Goal: Task Accomplishment & Management: Complete application form

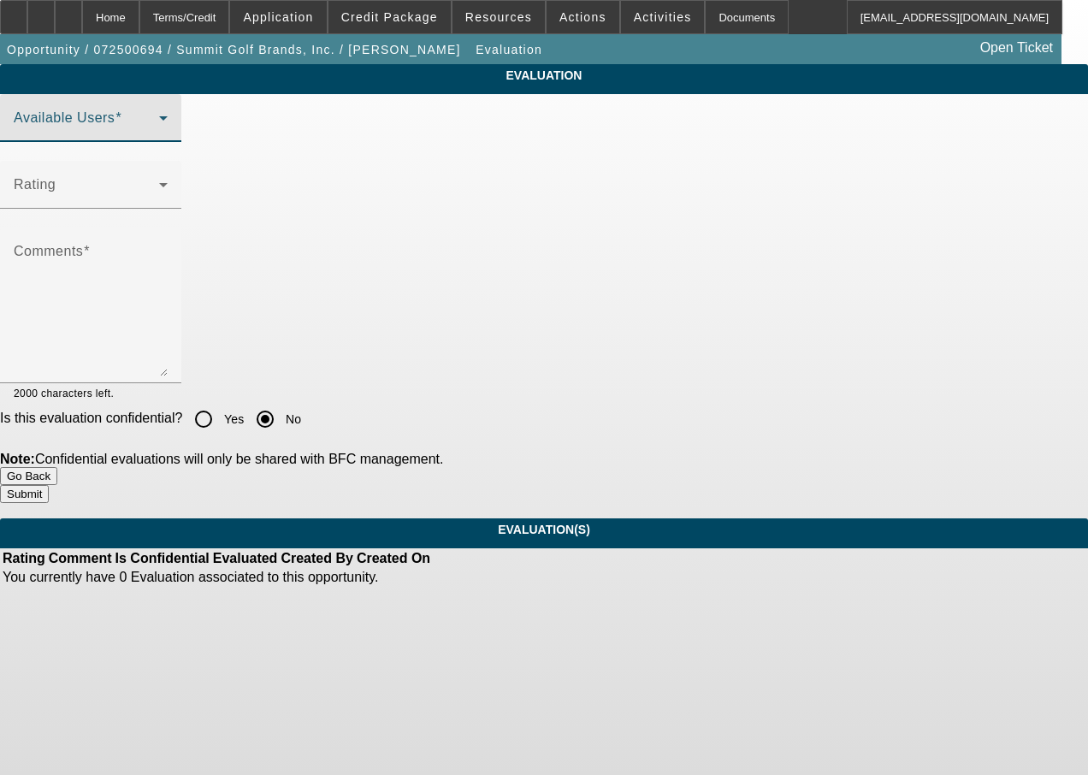
click at [159, 135] on span at bounding box center [86, 125] width 145 height 21
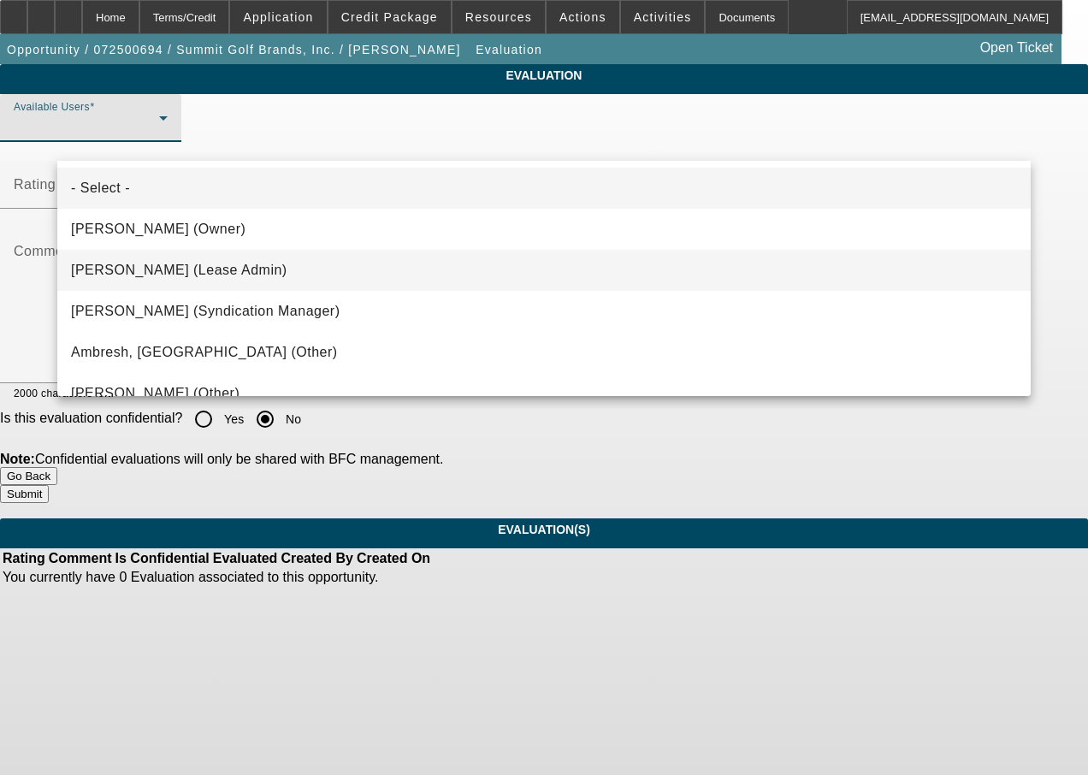
click at [184, 280] on mat-option "[PERSON_NAME] (Lease Admin)" at bounding box center [543, 270] width 973 height 41
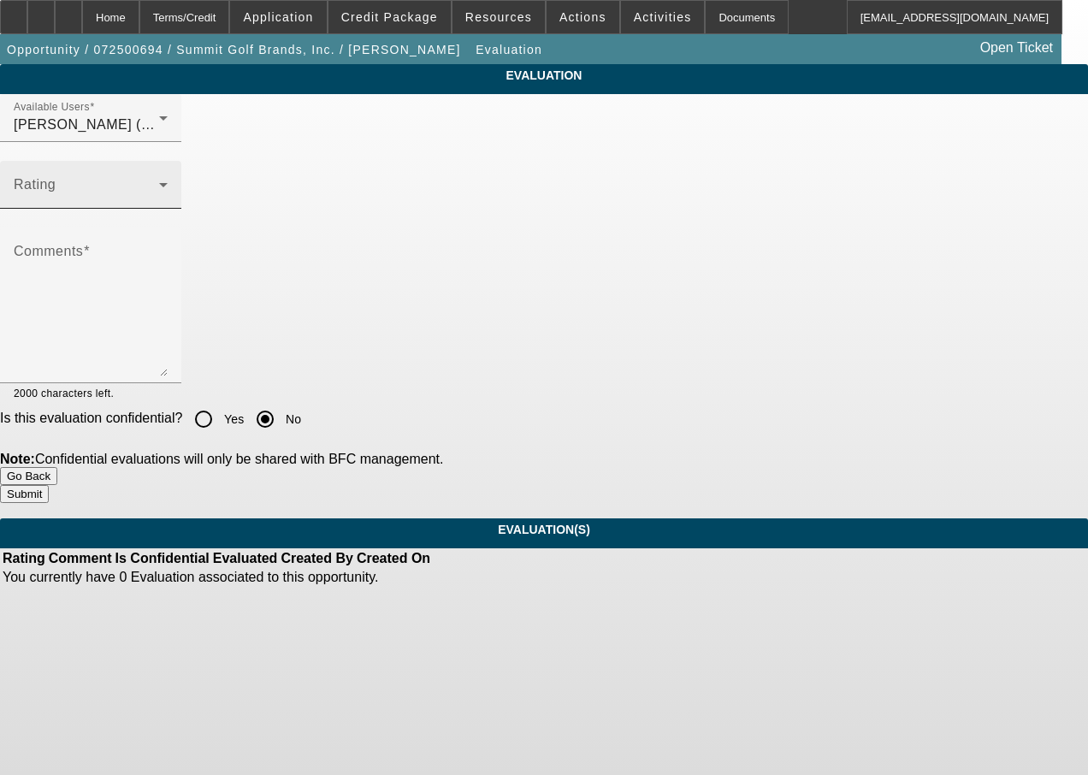
click at [168, 209] on div "Rating" at bounding box center [91, 185] width 154 height 48
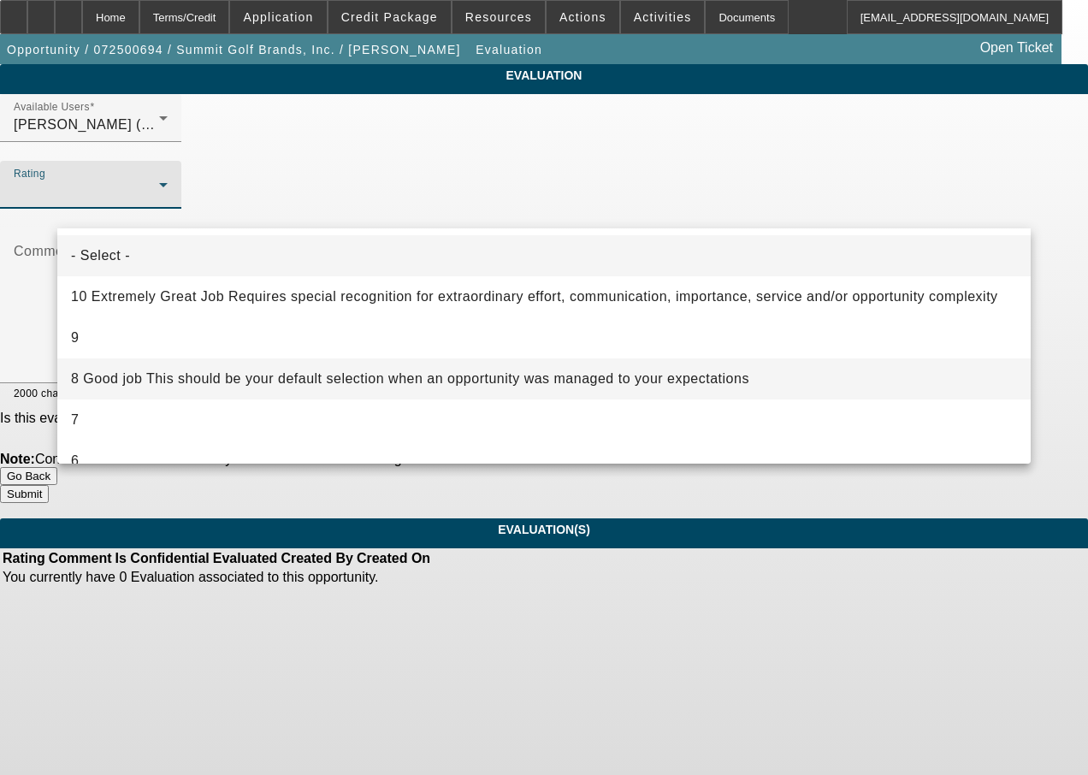
click at [177, 380] on span "8 Good job This should be your default selection when an opportunity was manage…" at bounding box center [410, 379] width 678 height 21
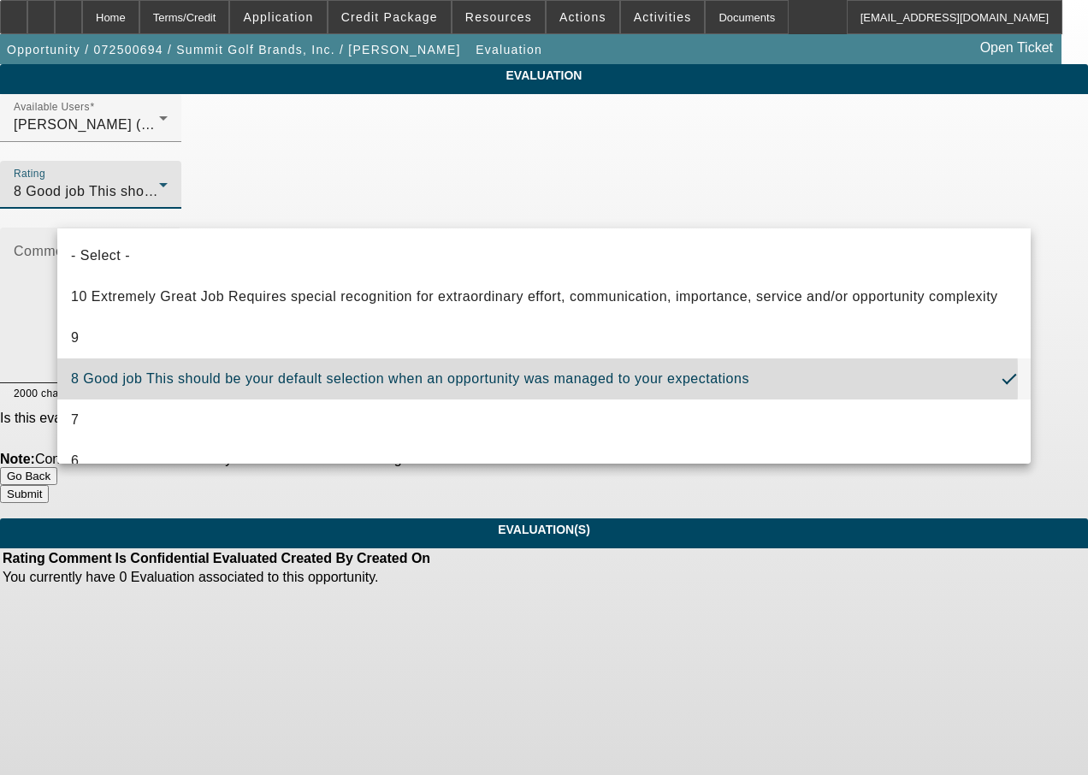
click at [168, 363] on textarea "Comments" at bounding box center [91, 312] width 154 height 128
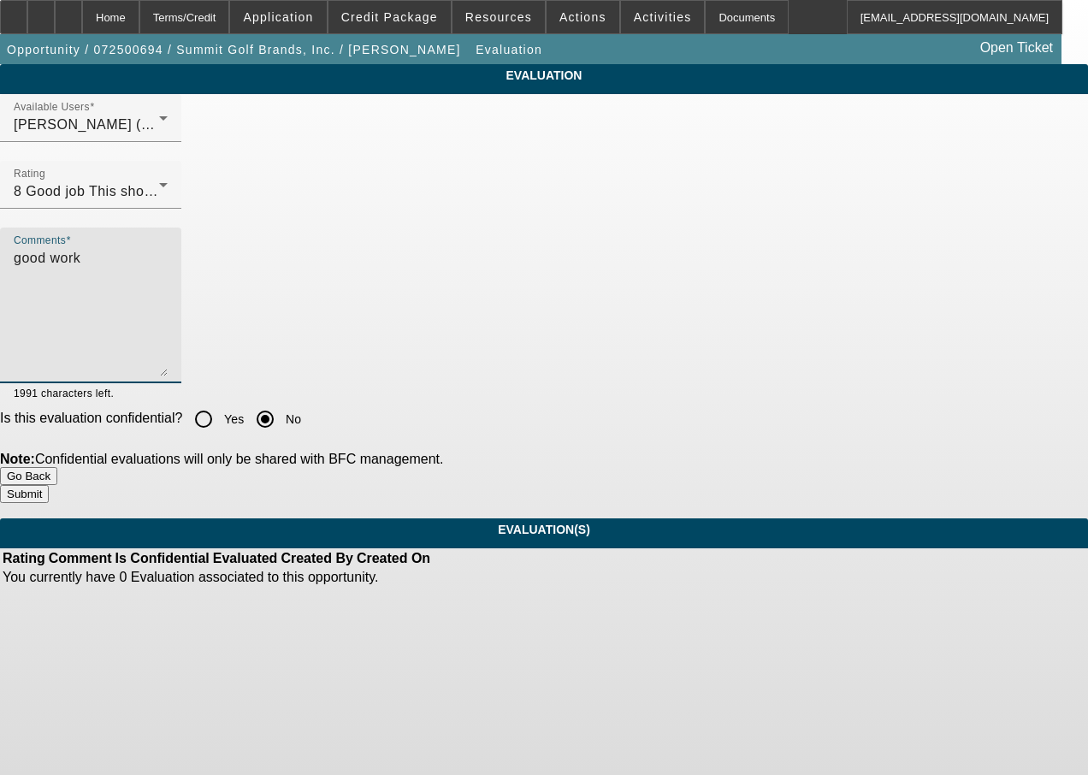
type textarea "good work"
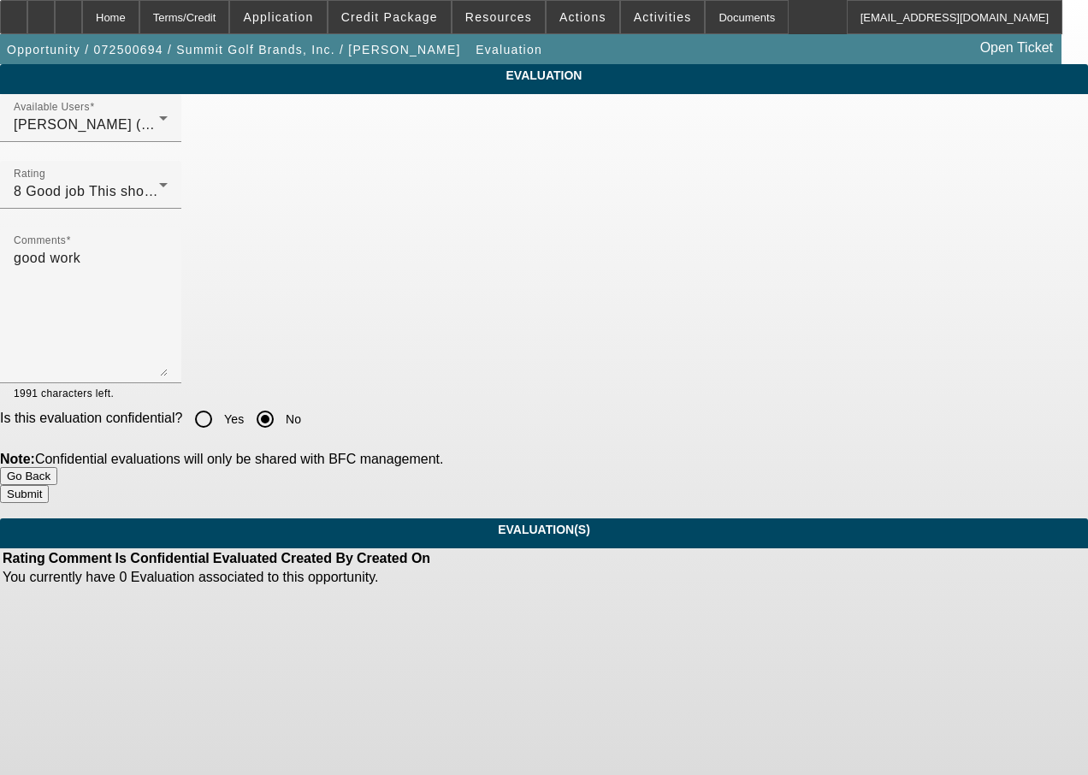
click at [49, 485] on button "Submit" at bounding box center [24, 494] width 49 height 18
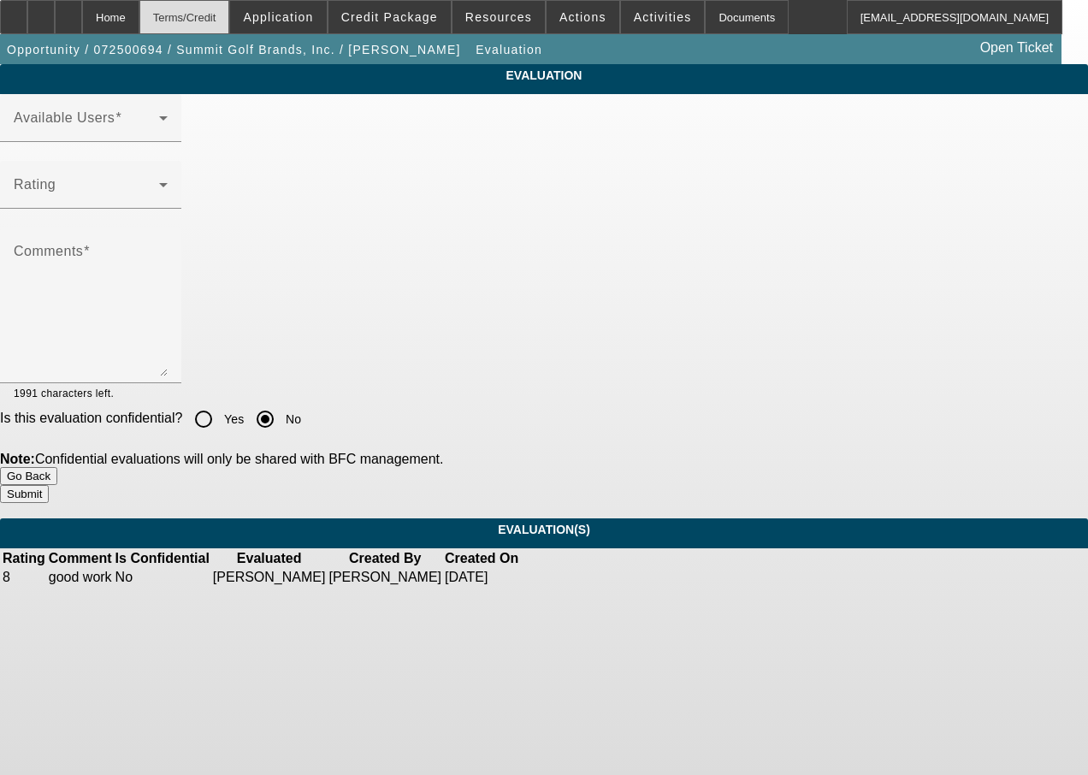
click at [215, 23] on div "Terms/Credit" at bounding box center [184, 17] width 91 height 34
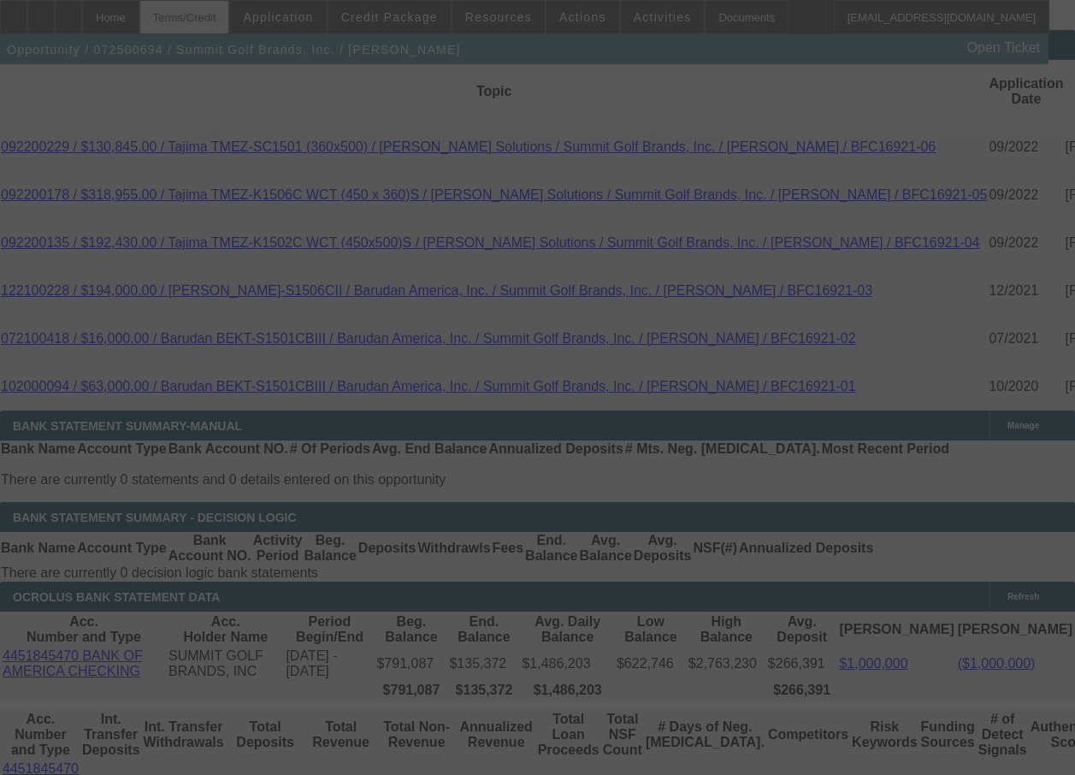
scroll to position [3291, 0]
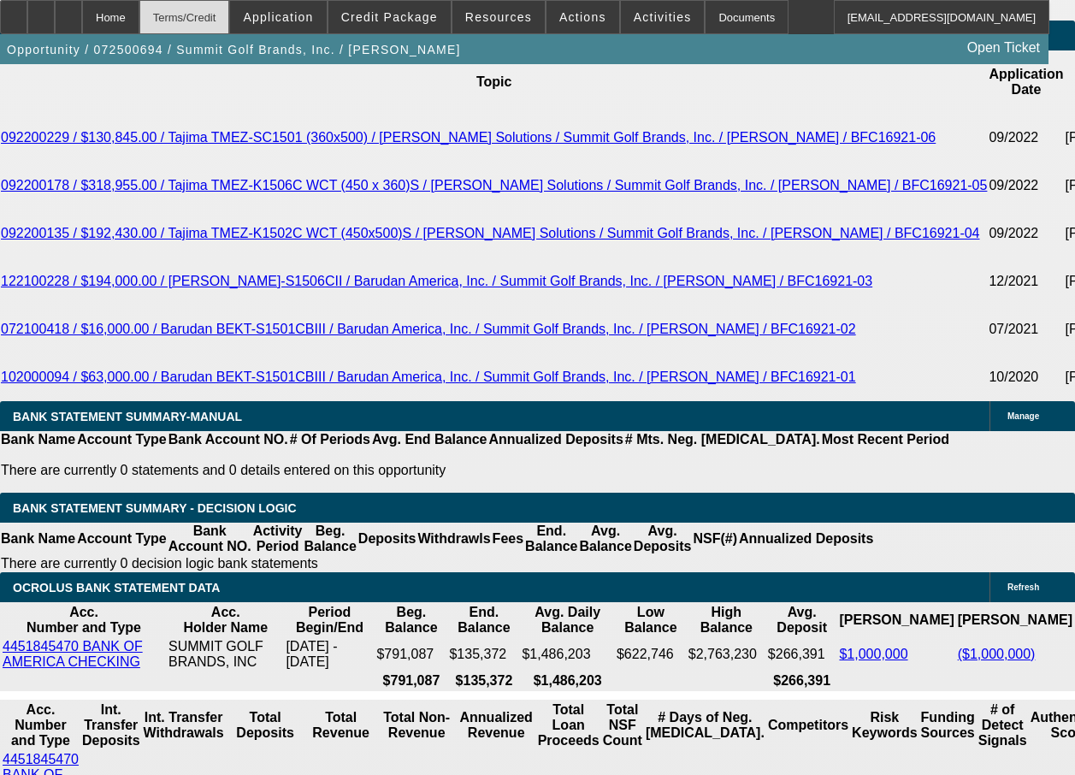
select select "0"
select select "0.1"
select select "0"
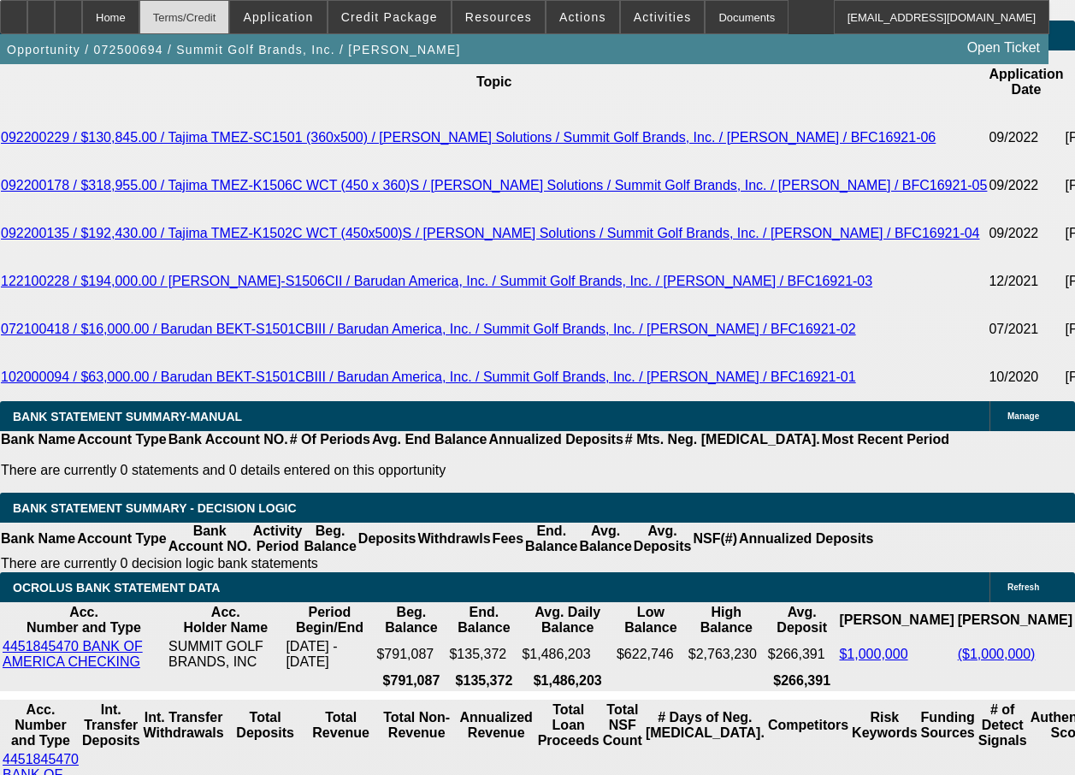
select select "0.1"
select select "0"
select select "0.1"
select select "0"
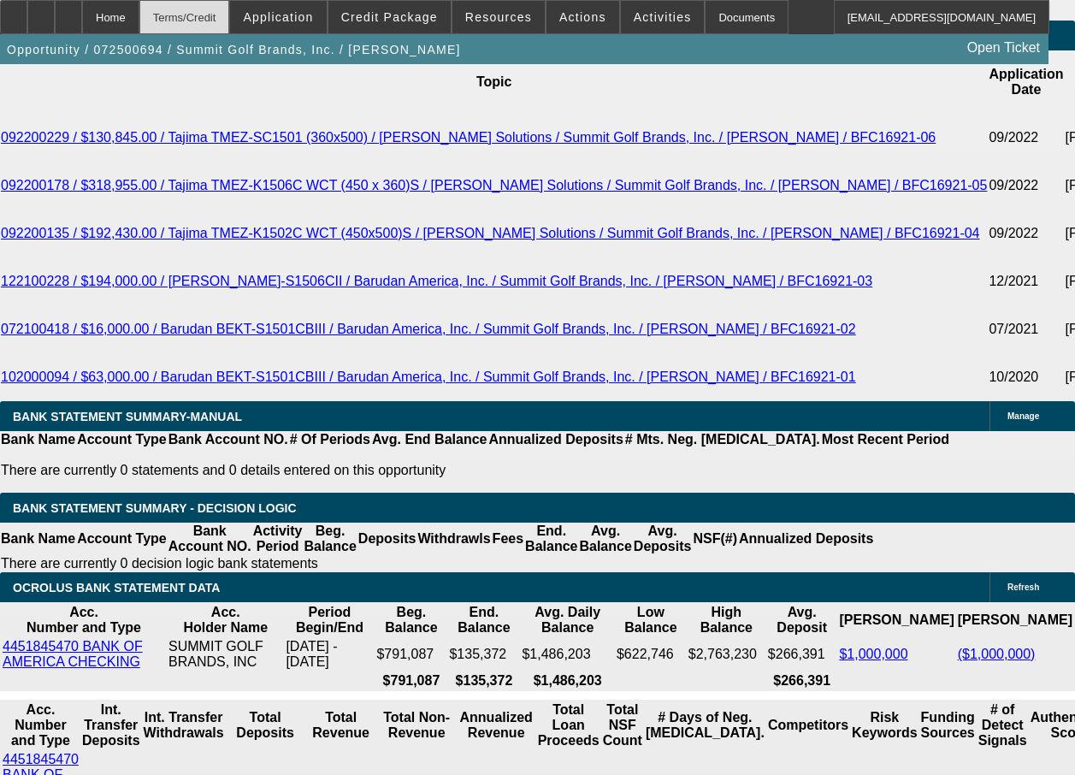
select select "0"
select select "0.1"
select select "1"
select select "4"
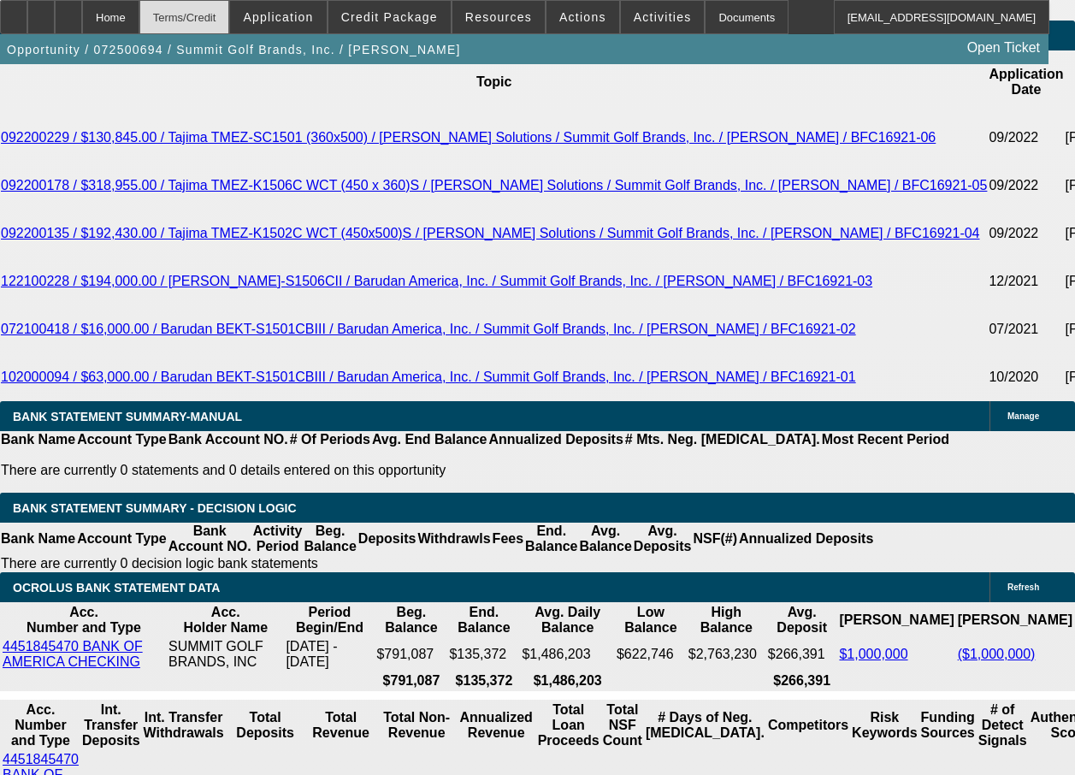
select select "1"
select select "4"
select select "1"
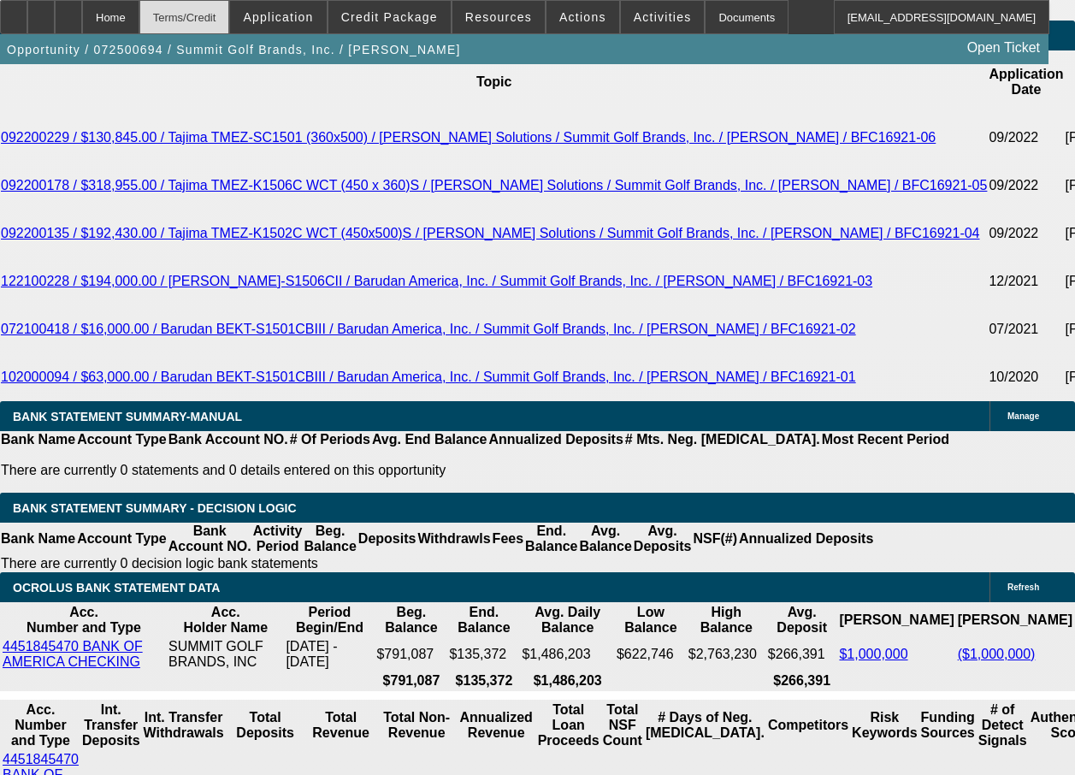
select select "4"
select select "1"
select select "4"
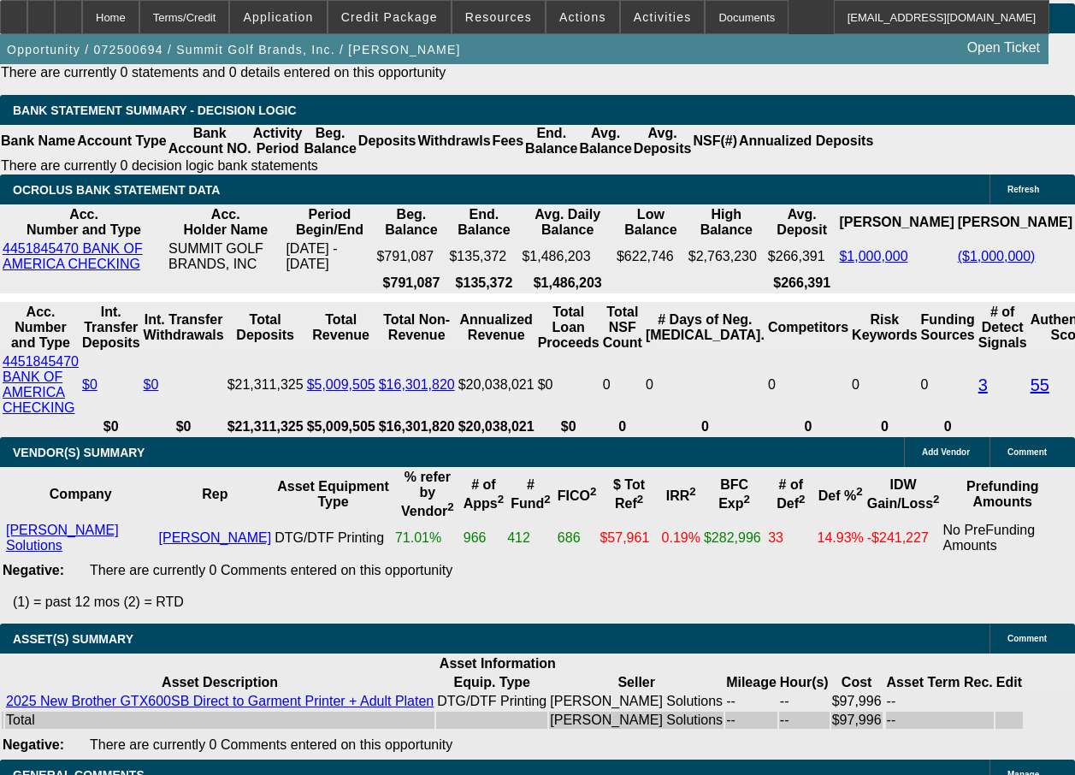
scroll to position [3689, 0]
